Goal: Find specific page/section: Find specific page/section

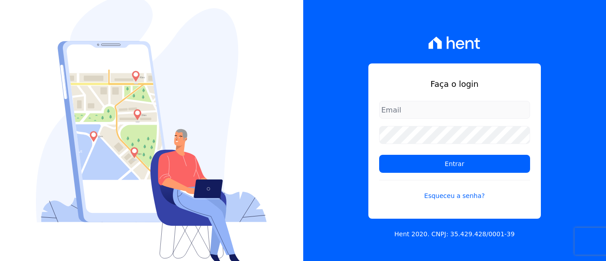
click at [402, 108] on input "email" at bounding box center [454, 110] width 151 height 18
type input "financeiro@panizziconstrucoes.com.br"
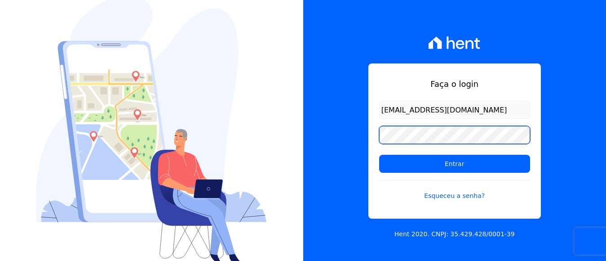
click at [379, 155] on input "Entrar" at bounding box center [454, 164] width 151 height 18
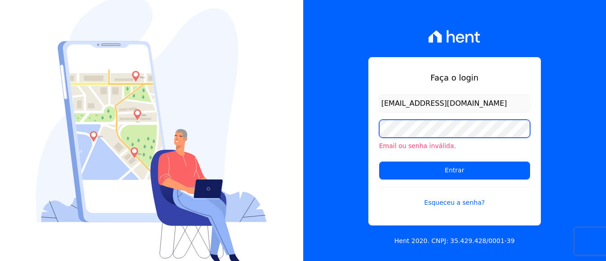
click at [379, 161] on input "Entrar" at bounding box center [454, 170] width 151 height 18
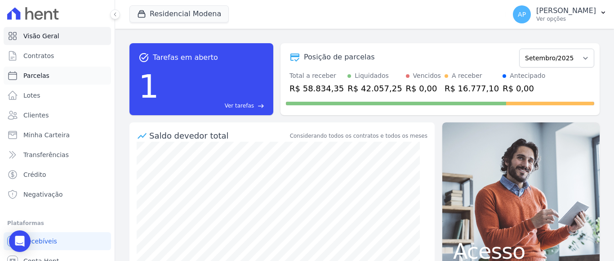
click at [40, 75] on span "Parcelas" at bounding box center [36, 75] width 26 height 9
select select
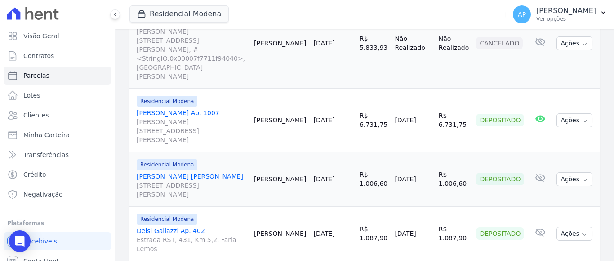
scroll to position [1332, 0]
